Goal: Transaction & Acquisition: Purchase product/service

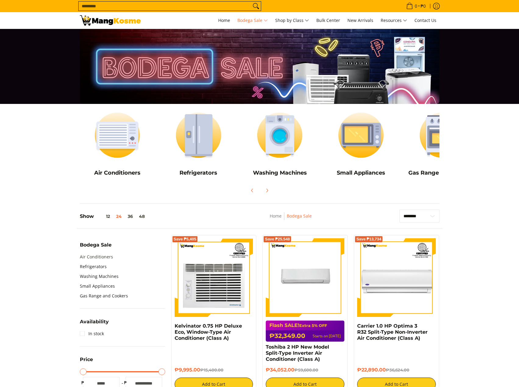
click at [98, 256] on link "Air Conditioners" at bounding box center [96, 257] width 33 height 10
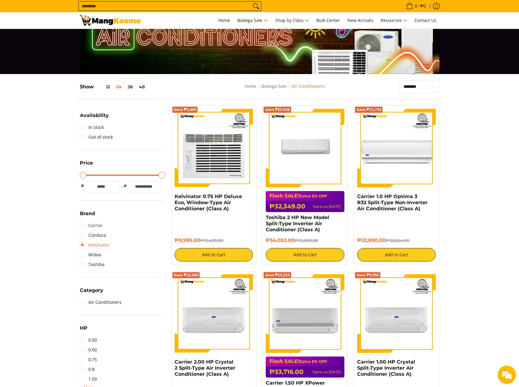
scroll to position [30, 0]
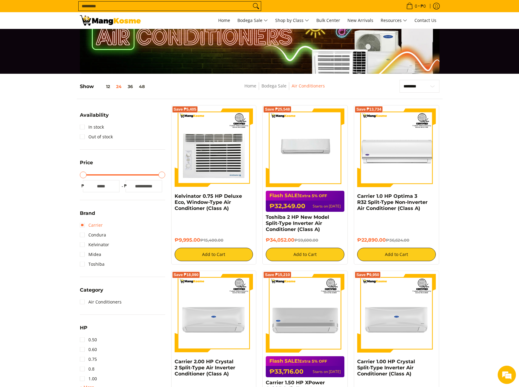
click at [84, 223] on link "Carrier" at bounding box center [91, 225] width 23 height 10
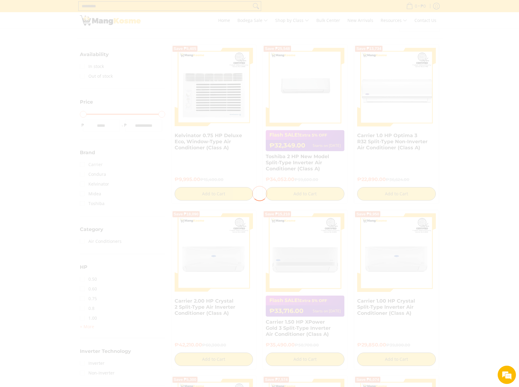
scroll to position [0, 0]
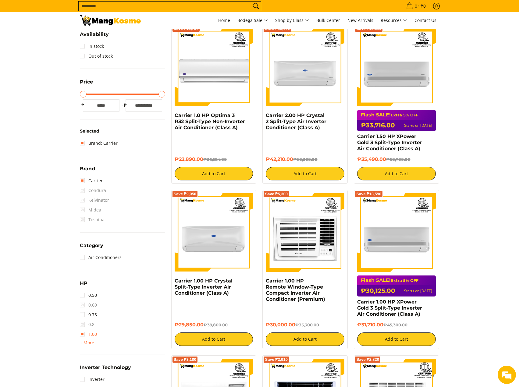
scroll to position [112, 0]
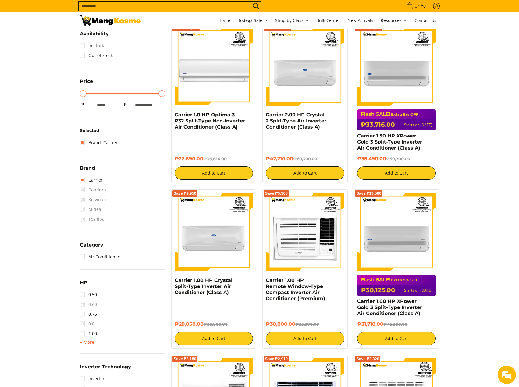
click at [82, 342] on span "+ More" at bounding box center [87, 342] width 14 height 5
click at [91, 343] on link "1.50" at bounding box center [88, 344] width 17 height 10
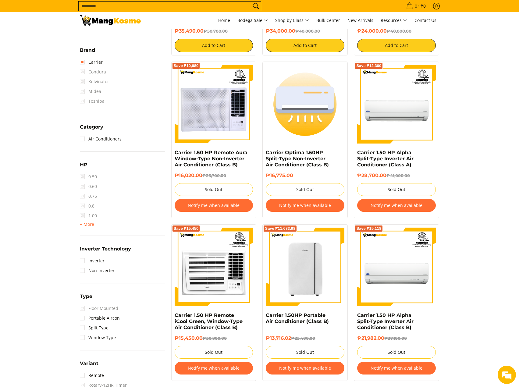
scroll to position [240, 0]
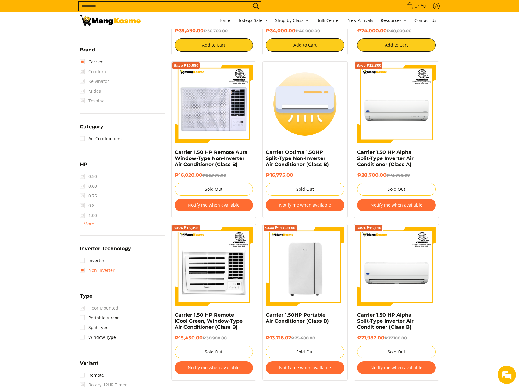
click at [81, 271] on link "Non-Inverter" at bounding box center [97, 271] width 35 height 10
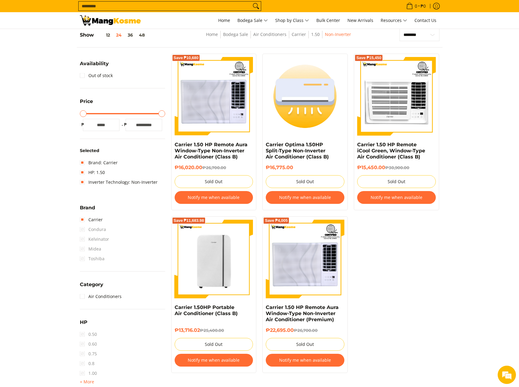
scroll to position [81, 0]
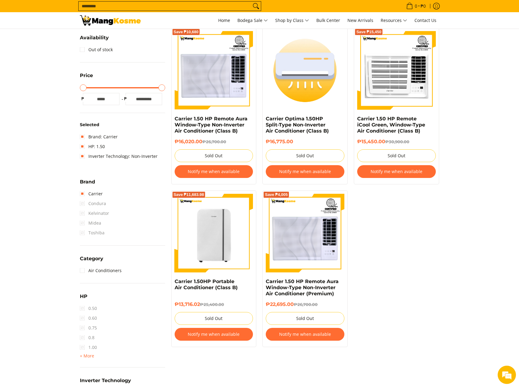
scroll to position [108, 0]
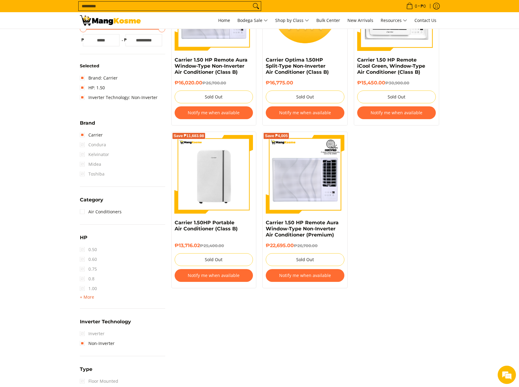
click at [80, 299] on span "+ More" at bounding box center [87, 297] width 14 height 5
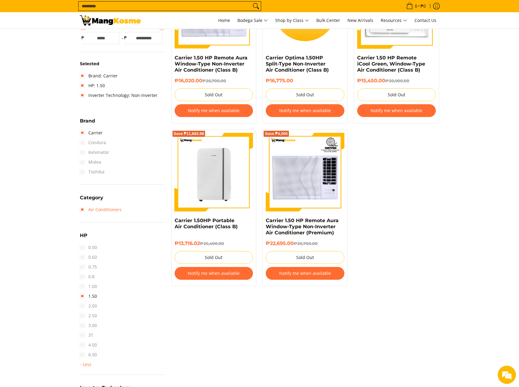
scroll to position [169, 0]
click at [84, 208] on link "Air Conditioners" at bounding box center [101, 210] width 42 height 10
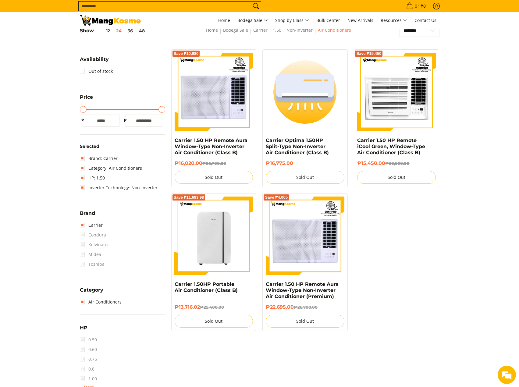
scroll to position [81, 0]
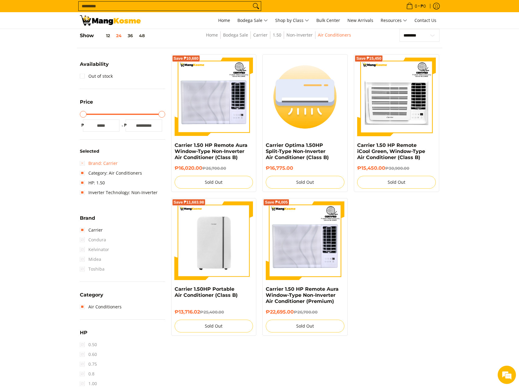
click at [81, 162] on link "Brand: Carrier" at bounding box center [99, 164] width 38 height 10
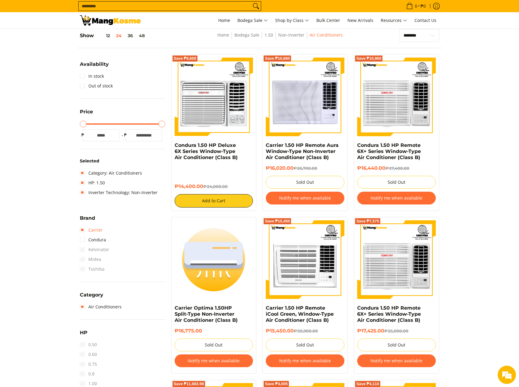
click at [83, 231] on link "Carrier" at bounding box center [91, 230] width 23 height 10
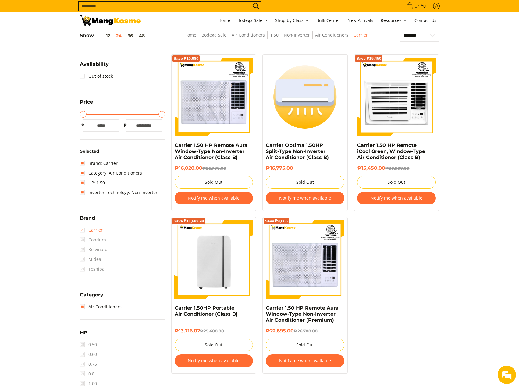
click at [82, 229] on link "Carrier" at bounding box center [91, 230] width 23 height 10
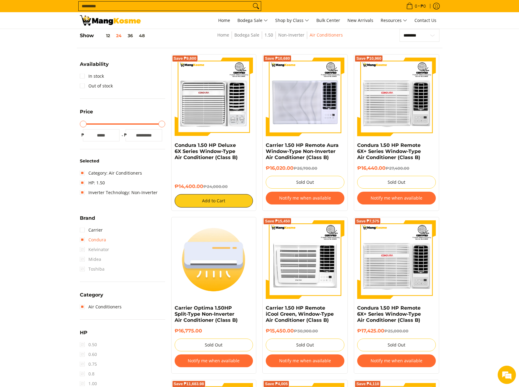
click at [82, 239] on link "Condura" at bounding box center [93, 240] width 26 height 10
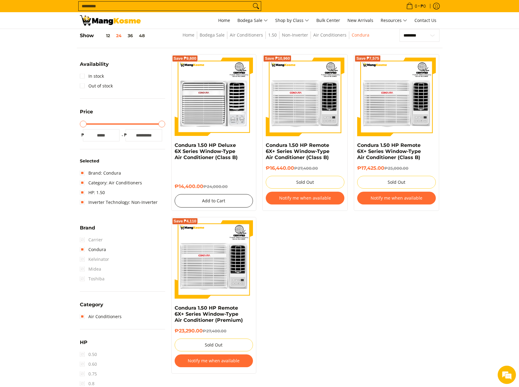
click at [224, 199] on button "Add to Cart" at bounding box center [214, 200] width 79 height 13
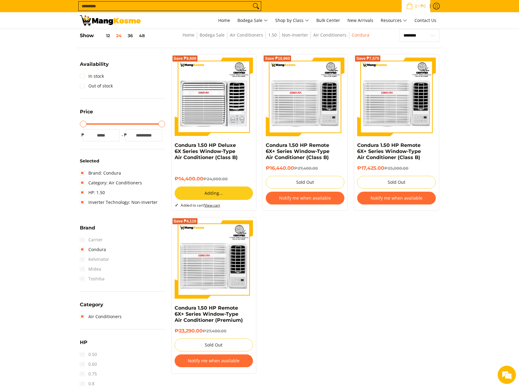
scroll to position [64, 0]
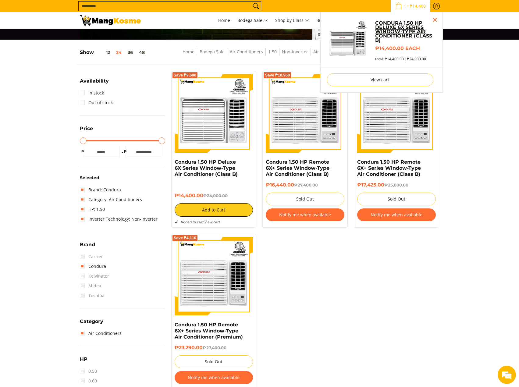
click at [405, 29] on link "Condura 1.50 HP Deluxe 6X Series Window-Type Air Conditioner (Class B)" at bounding box center [405, 31] width 61 height 21
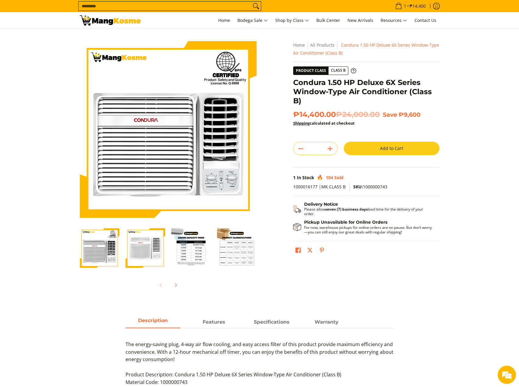
click at [399, 148] on button "Add to Cart" at bounding box center [392, 148] width 96 height 13
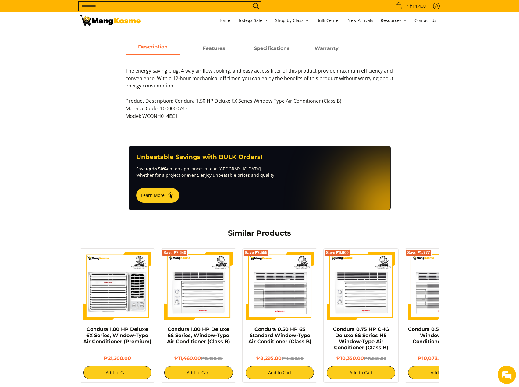
scroll to position [274, 0]
